Goal: Task Accomplishment & Management: Manage account settings

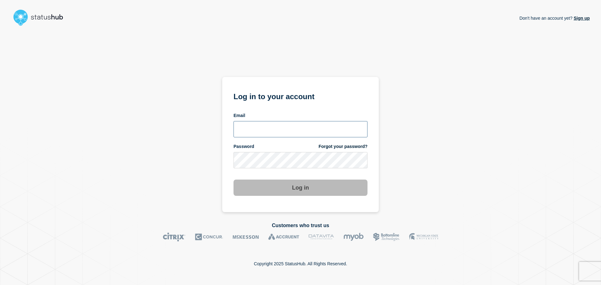
type input "[PERSON_NAME][EMAIL_ADDRESS][PERSON_NAME][DOMAIN_NAME]"
click at [388, 165] on div "Don't have an account yet? Sign up Log in to your account Email [PERSON_NAME][E…" at bounding box center [300, 121] width 579 height 184
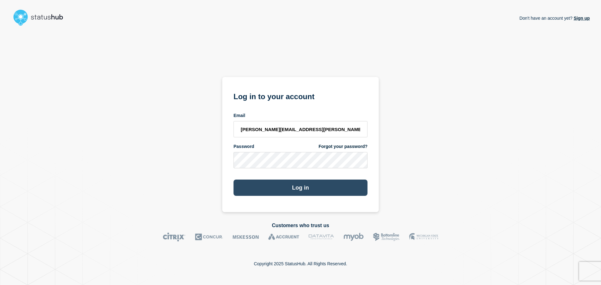
click at [302, 190] on button "Log in" at bounding box center [301, 188] width 134 height 16
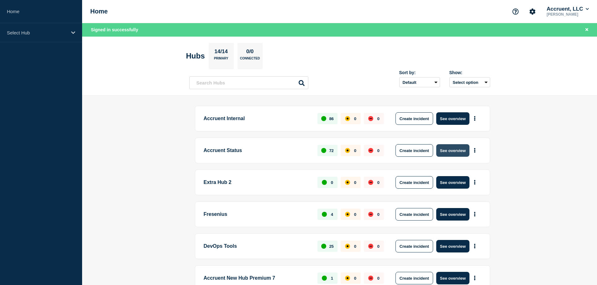
click at [451, 149] on button "See overview" at bounding box center [452, 150] width 33 height 13
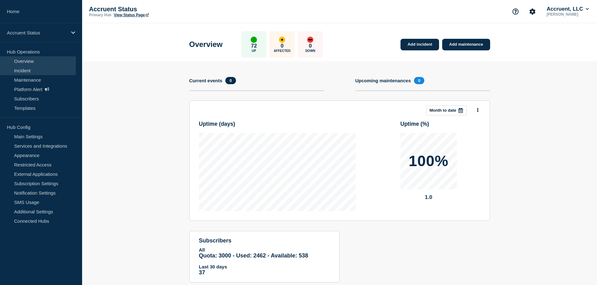
click at [25, 69] on link "Incident" at bounding box center [38, 70] width 76 height 9
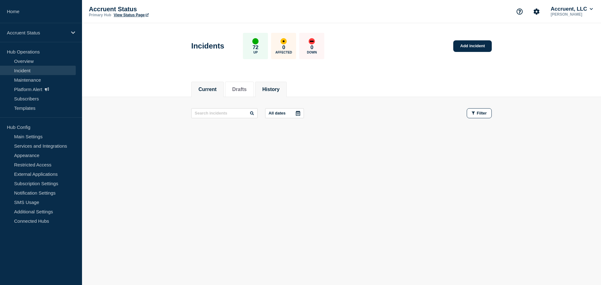
click at [280, 88] on button "History" at bounding box center [270, 90] width 17 height 6
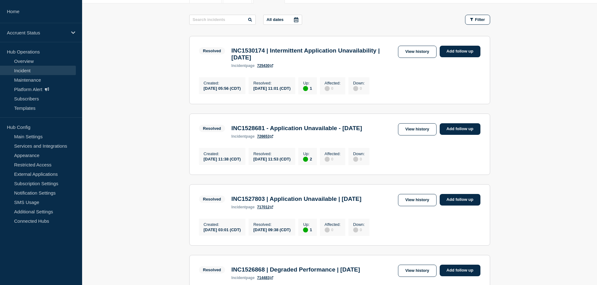
scroll to position [94, 0]
click at [417, 132] on link "View history" at bounding box center [417, 129] width 38 height 12
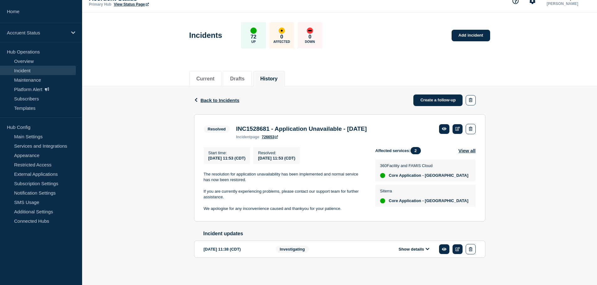
scroll to position [17, 0]
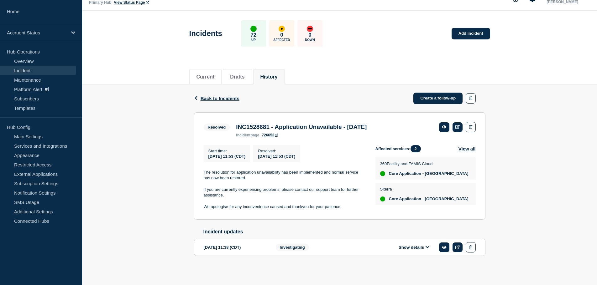
click at [423, 250] on button "Show details" at bounding box center [414, 247] width 34 height 5
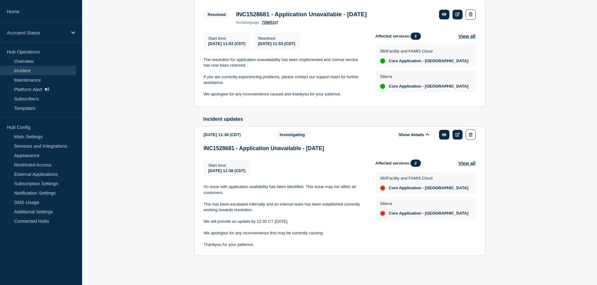
scroll to position [130, 0]
click at [457, 134] on icon at bounding box center [457, 135] width 5 height 4
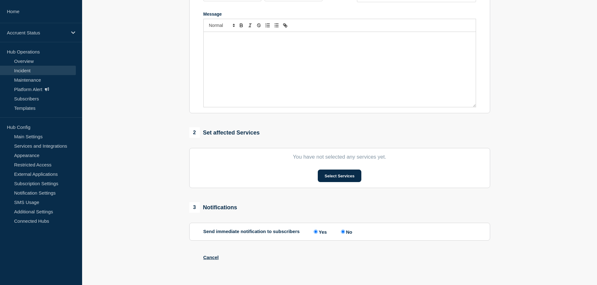
type input "INC1528681 - Application Unavailable - 19th September"
type input "2025-09-19"
type input "11:38"
select select "investigating"
radio input "false"
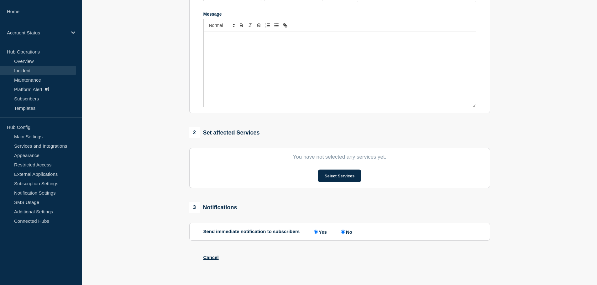
radio input "true"
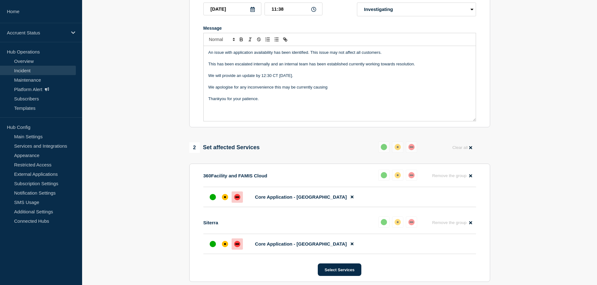
scroll to position [193, 0]
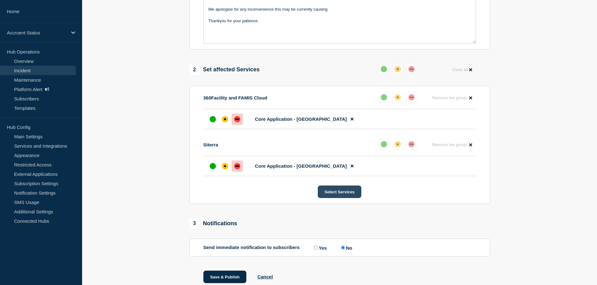
click at [342, 198] on button "Select Services" at bounding box center [340, 192] width 44 height 13
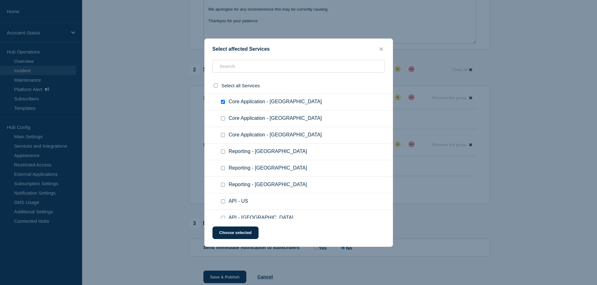
scroll to position [31, 0]
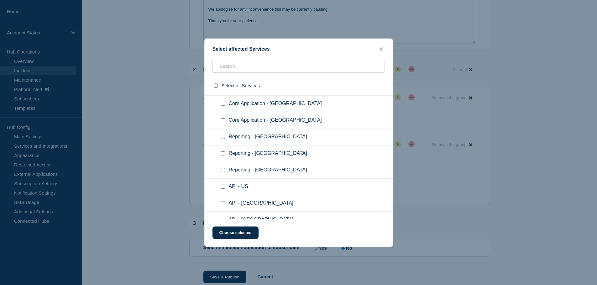
click at [222, 138] on input "Reporting - US checkbox" at bounding box center [223, 137] width 4 height 4
checkbox input "true"
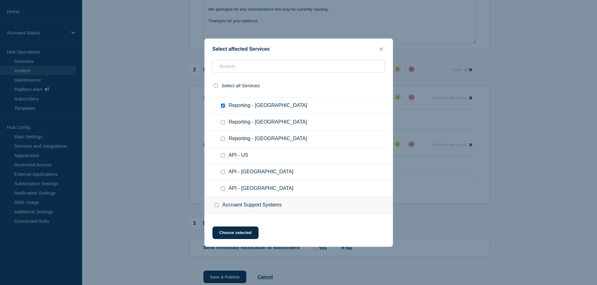
click at [222, 156] on input "API - US checkbox" at bounding box center [223, 155] width 4 height 4
checkbox input "true"
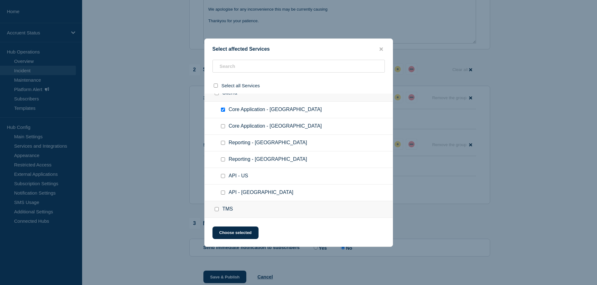
scroll to position [971, 0]
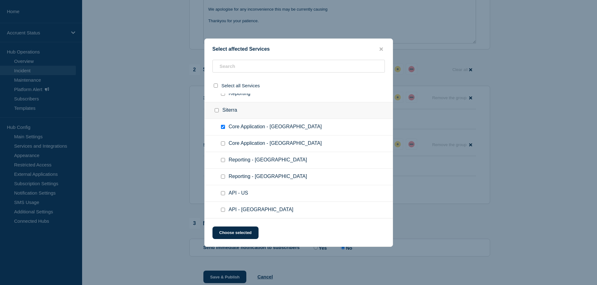
click at [224, 162] on input "Reporting - US checkbox" at bounding box center [223, 160] width 4 height 4
checkbox input "true"
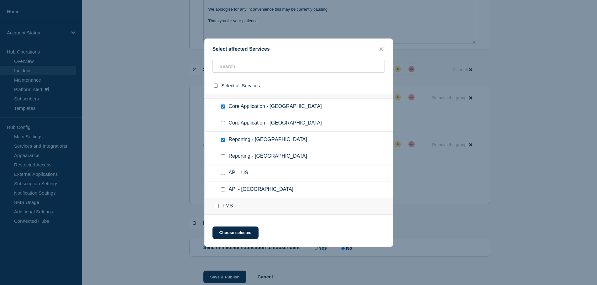
scroll to position [1002, 0]
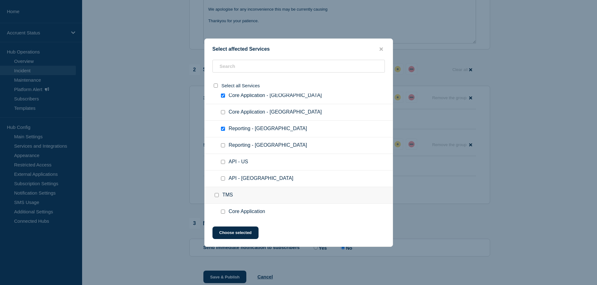
click at [223, 163] on input "API - US checkbox" at bounding box center [223, 162] width 4 height 4
checkbox input "true"
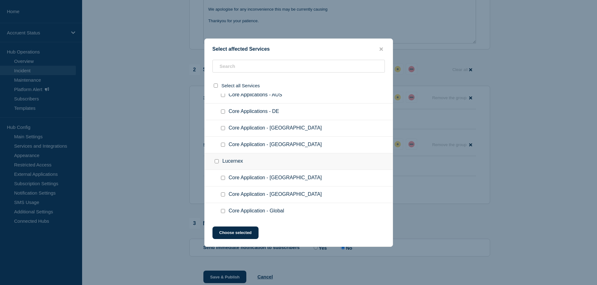
scroll to position [488, 0]
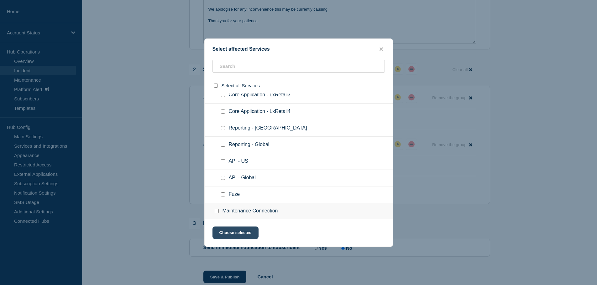
click at [241, 233] on button "Choose selected" at bounding box center [235, 233] width 46 height 13
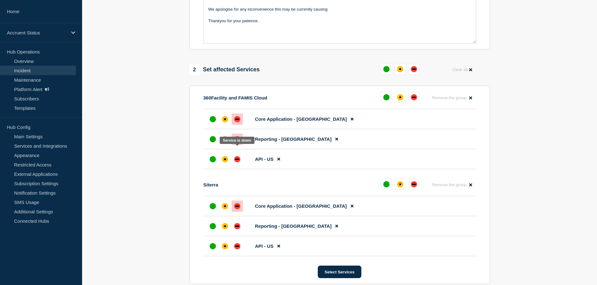
click at [238, 143] on div "down" at bounding box center [237, 139] width 6 height 6
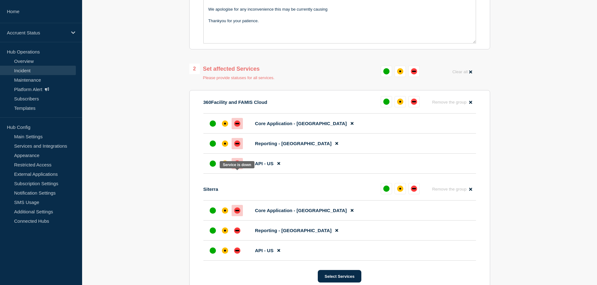
click at [238, 167] on div "down" at bounding box center [237, 164] width 6 height 6
click at [239, 236] on div at bounding box center [236, 230] width 11 height 11
click at [238, 254] on div "down" at bounding box center [237, 251] width 6 height 6
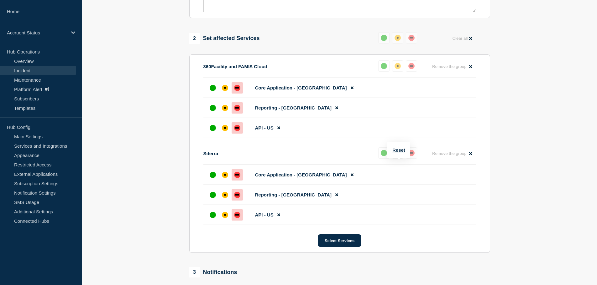
scroll to position [308, 0]
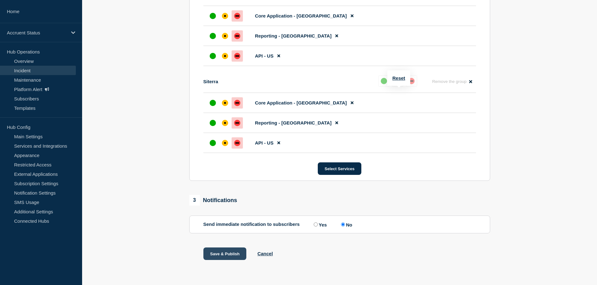
click at [228, 252] on button "Save & Publish" at bounding box center [224, 254] width 43 height 13
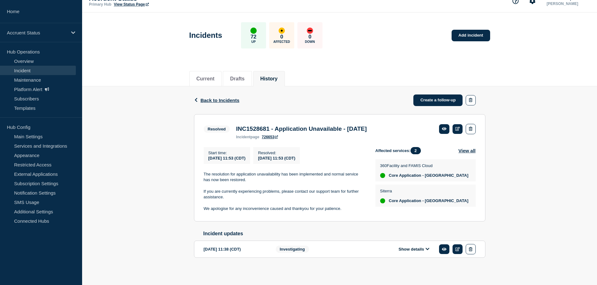
scroll to position [17, 0]
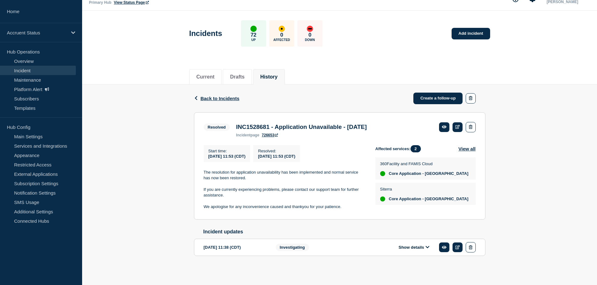
click at [423, 248] on button "Show details" at bounding box center [414, 247] width 34 height 5
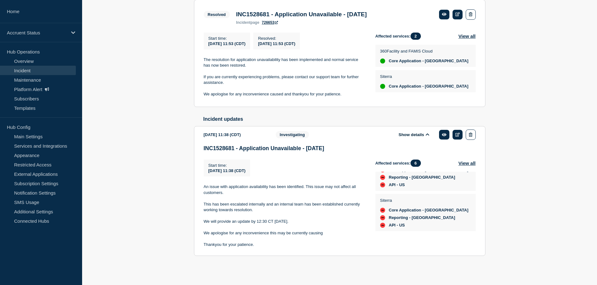
scroll to position [0, 0]
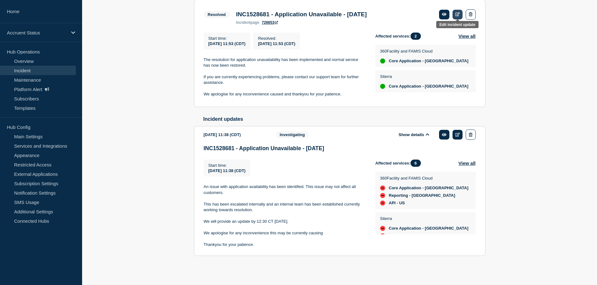
click at [456, 12] on icon at bounding box center [457, 14] width 5 height 4
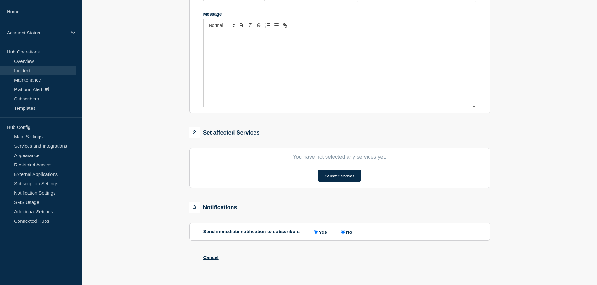
type input "INC1528681 - Application Unavailable - [DATE]"
type input "[DATE]"
type input "11:53"
select select "resolved"
radio input "false"
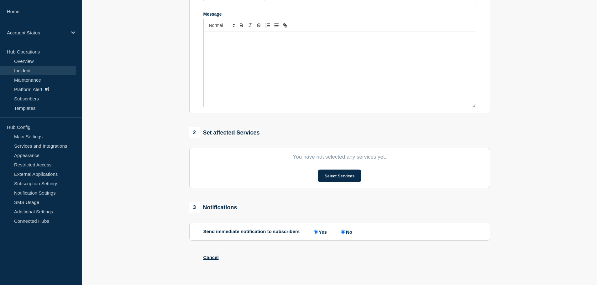
radio input "true"
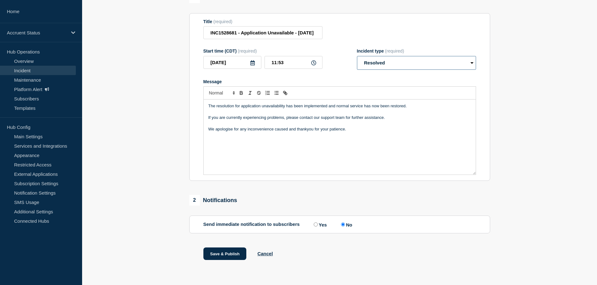
click at [438, 65] on select "Select option Investigating Identified Monitoring Resolved" at bounding box center [416, 63] width 119 height 14
select select "identified"
click at [357, 56] on select "Select option Investigating Identified Monitoring Resolved" at bounding box center [416, 63] width 119 height 14
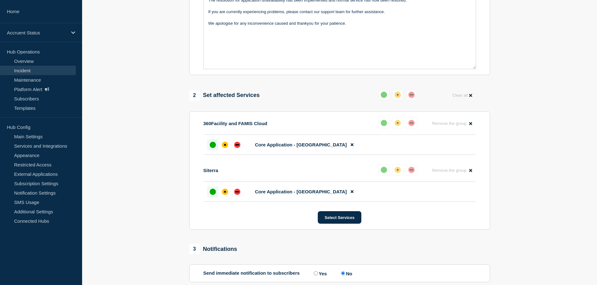
scroll to position [228, 0]
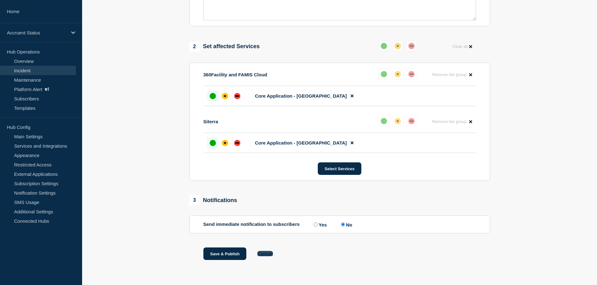
click at [260, 252] on button "Cancel" at bounding box center [264, 253] width 15 height 5
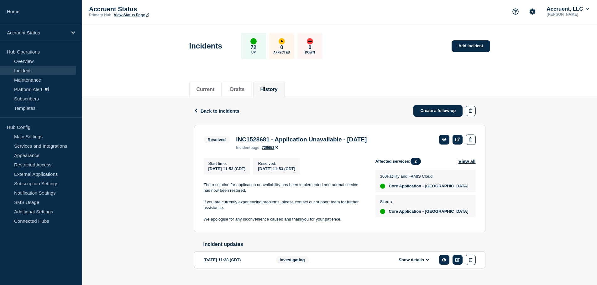
click at [128, 15] on link "View Status Page" at bounding box center [131, 15] width 35 height 4
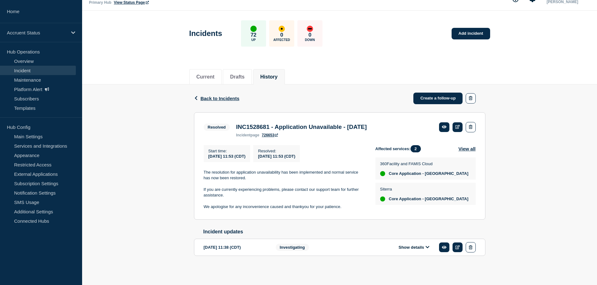
click at [407, 246] on button "Show details" at bounding box center [414, 247] width 34 height 5
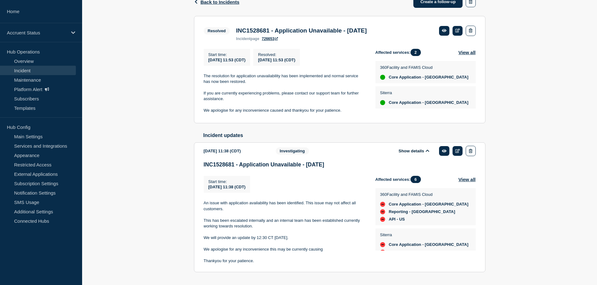
scroll to position [99, 0]
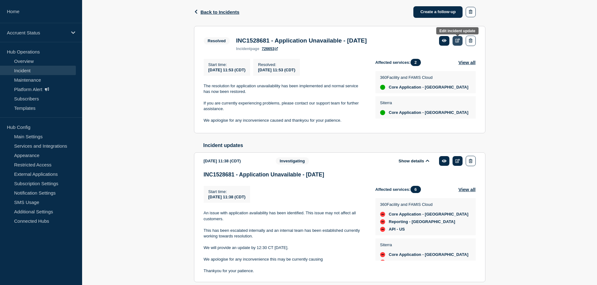
click at [458, 42] on icon at bounding box center [457, 41] width 5 height 4
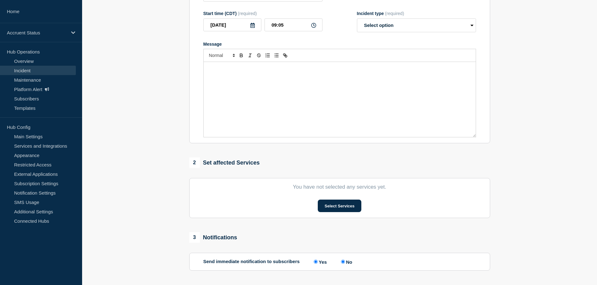
type input "INC1528681 - Application Unavailable - [DATE]"
type input "[DATE]"
type input "11:53"
select select "resolved"
radio input "false"
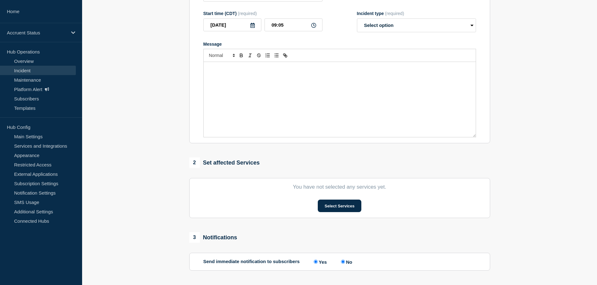
radio input "true"
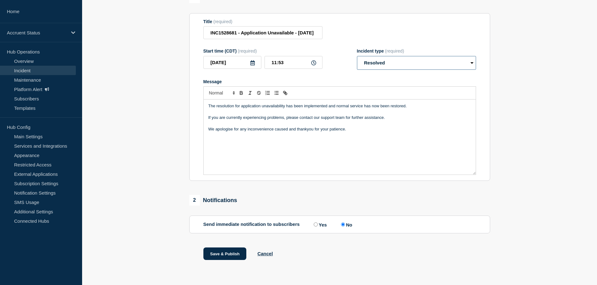
drag, startPoint x: 383, startPoint y: 62, endPoint x: 383, endPoint y: 70, distance: 7.5
click at [383, 62] on select "Select option Investigating Identified Monitoring Resolved" at bounding box center [416, 63] width 119 height 14
select select "investigating"
click at [357, 56] on select "Select option Investigating Identified Monitoring Resolved" at bounding box center [416, 63] width 119 height 14
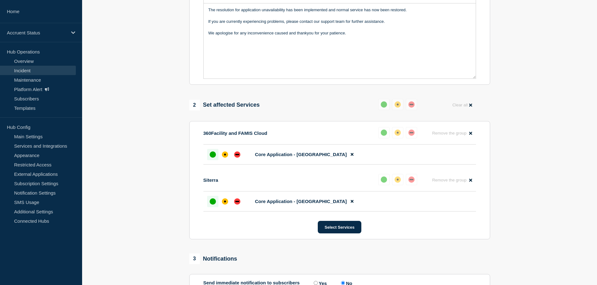
scroll to position [199, 0]
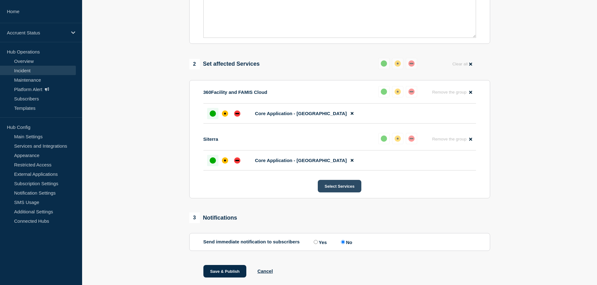
click at [343, 193] on button "Select Services" at bounding box center [340, 186] width 44 height 13
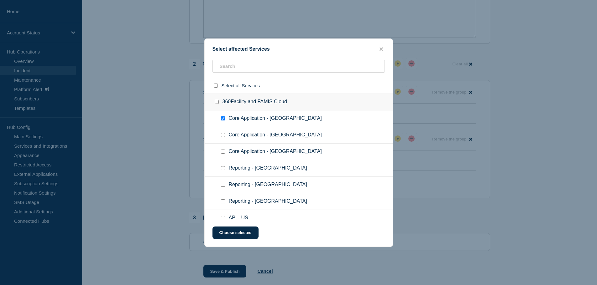
click at [221, 169] on input "Reporting - US checkbox" at bounding box center [223, 168] width 4 height 4
checkbox input "true"
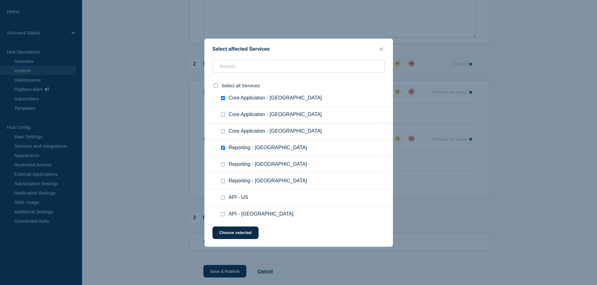
scroll to position [31, 0]
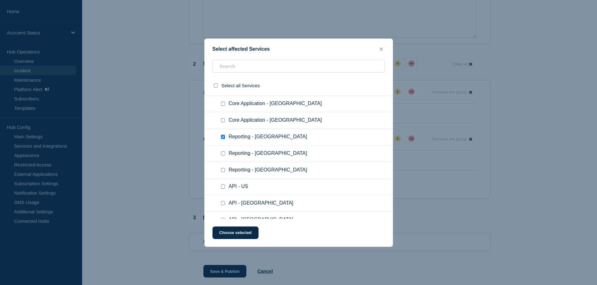
click at [221, 187] on input "API - US checkbox" at bounding box center [223, 187] width 4 height 4
checkbox input "true"
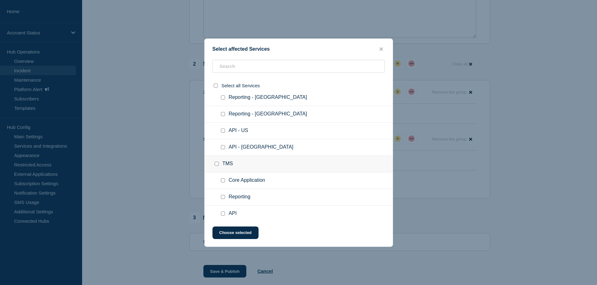
scroll to position [1002, 0]
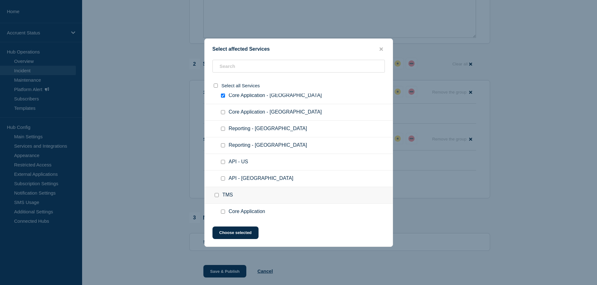
click at [222, 130] on input "Reporting - US checkbox" at bounding box center [223, 129] width 4 height 4
checkbox input "true"
click at [223, 162] on input "API - US checkbox" at bounding box center [223, 162] width 4 height 4
checkbox input "true"
click at [233, 234] on button "Choose selected" at bounding box center [235, 233] width 46 height 13
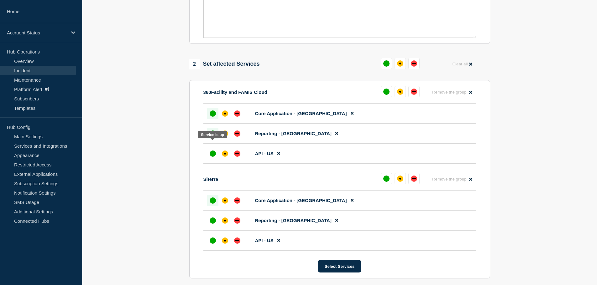
click at [217, 139] on div at bounding box center [212, 133] width 11 height 11
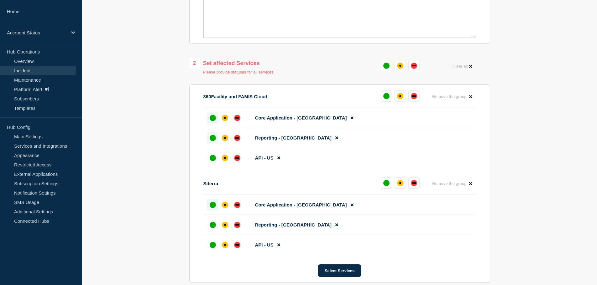
click at [208, 143] on li "Reporting - US" at bounding box center [339, 138] width 273 height 20
click at [210, 141] on div "up" at bounding box center [213, 138] width 6 height 6
click at [212, 161] on div "up" at bounding box center [213, 158] width 6 height 6
click at [214, 228] on div "up" at bounding box center [213, 225] width 6 height 6
click at [213, 248] on div "up" at bounding box center [213, 245] width 6 height 6
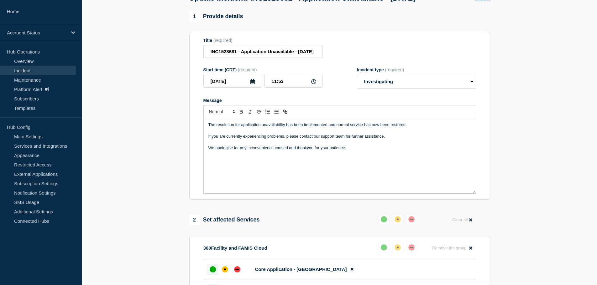
scroll to position [0, 0]
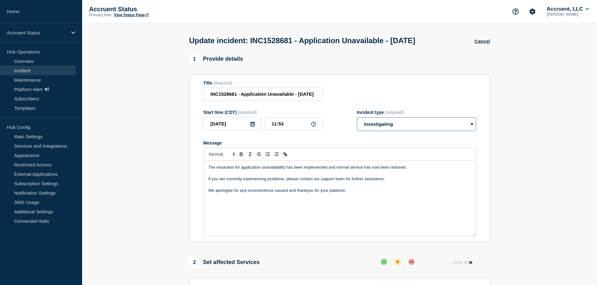
click at [392, 131] on select "Select option Investigating Identified Monitoring Resolved" at bounding box center [416, 124] width 119 height 14
click at [357, 129] on select "Select option Investigating Identified Monitoring Resolved" at bounding box center [416, 124] width 119 height 14
click at [511, 147] on section "1 Provide details Title (required) INC1528681 - Application Unavailable - 19th …" at bounding box center [339, 196] width 515 height 284
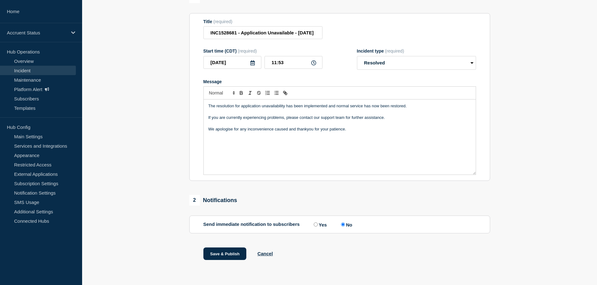
scroll to position [73, 0]
click at [382, 62] on select "Select option Investigating Identified Monitoring Resolved" at bounding box center [416, 63] width 119 height 14
click at [357, 56] on select "Select option Investigating Identified Monitoring Resolved" at bounding box center [416, 63] width 119 height 14
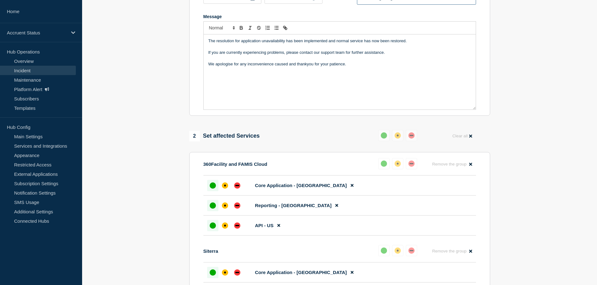
scroll to position [42, 0]
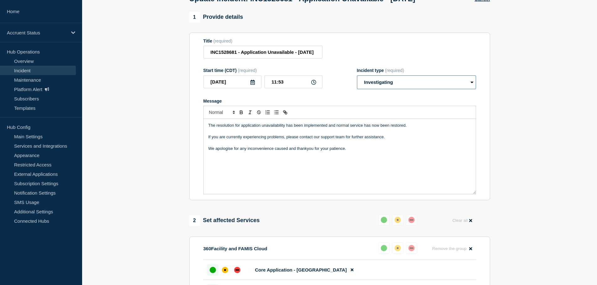
drag, startPoint x: 387, startPoint y: 96, endPoint x: 386, endPoint y: 100, distance: 3.5
click at [387, 89] on select "Select option Investigating Identified Monitoring Resolved" at bounding box center [416, 82] width 119 height 14
select select "resolved"
click at [357, 87] on select "Select option Investigating Identified Monitoring Resolved" at bounding box center [416, 82] width 119 height 14
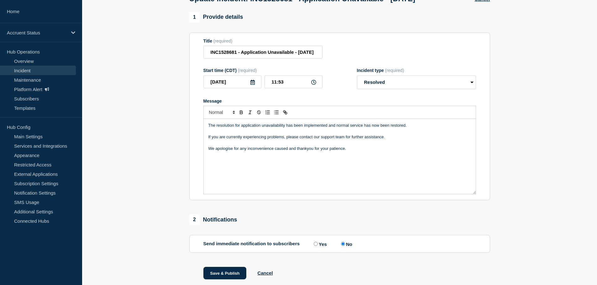
click at [521, 119] on section "1 Provide details Title (required) INC1528681 - Application Unavailable - 19th …" at bounding box center [339, 154] width 515 height 284
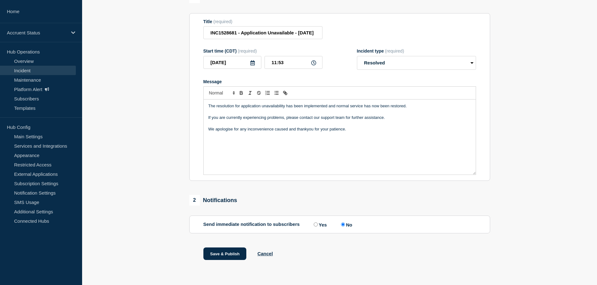
scroll to position [73, 0]
click at [230, 254] on button "Save & Publish" at bounding box center [224, 254] width 43 height 13
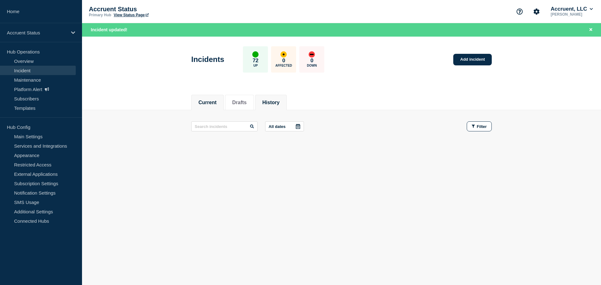
click at [276, 100] on button "History" at bounding box center [270, 103] width 17 height 6
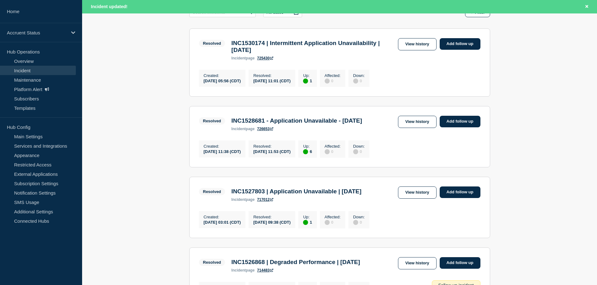
scroll to position [125, 0]
